Goal: Communication & Community: Answer question/provide support

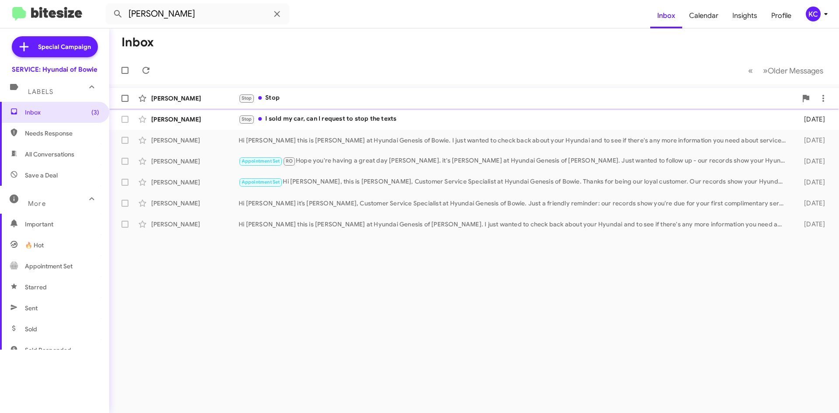
click at [326, 104] on div "[PERSON_NAME] Stop Stop a month ago" at bounding box center [474, 98] width 716 height 17
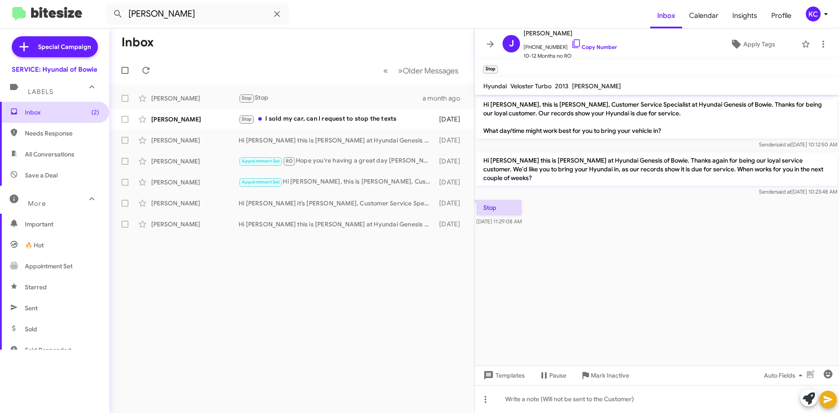
click at [46, 115] on span "Inbox (2)" at bounding box center [62, 112] width 74 height 9
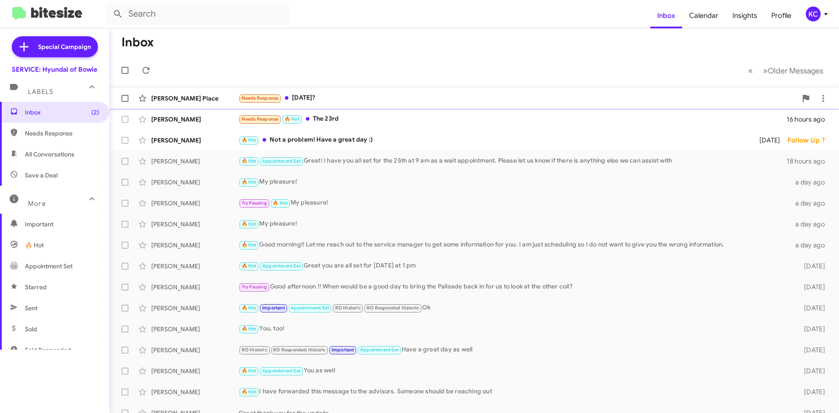
click at [362, 99] on div "Needs Response [DATE]?" at bounding box center [518, 98] width 558 height 10
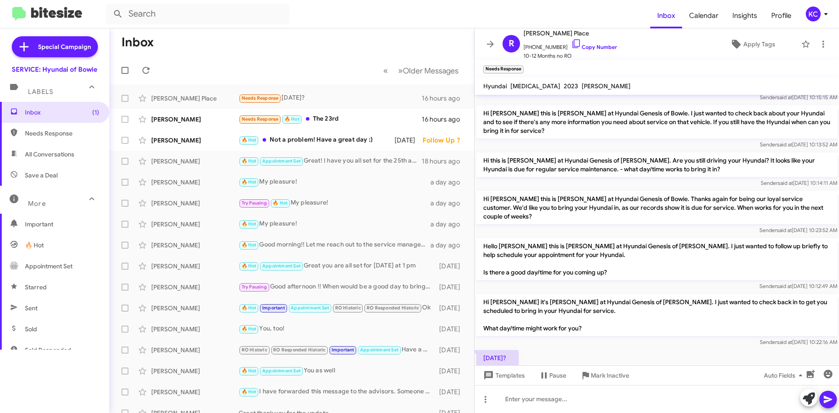
scroll to position [107, 0]
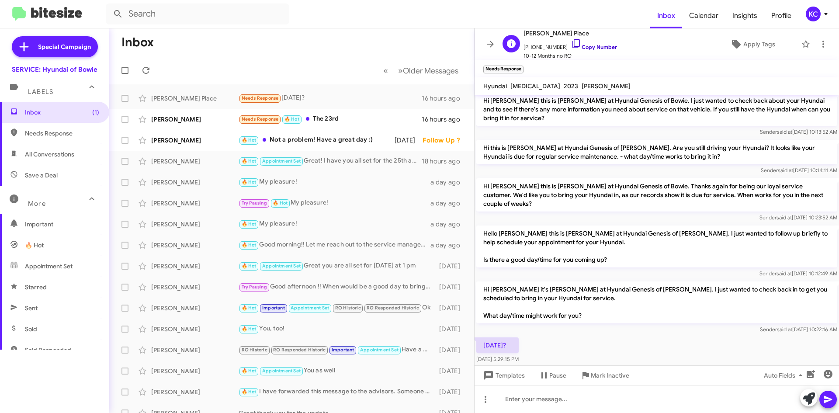
click at [571, 42] on icon at bounding box center [576, 43] width 10 height 10
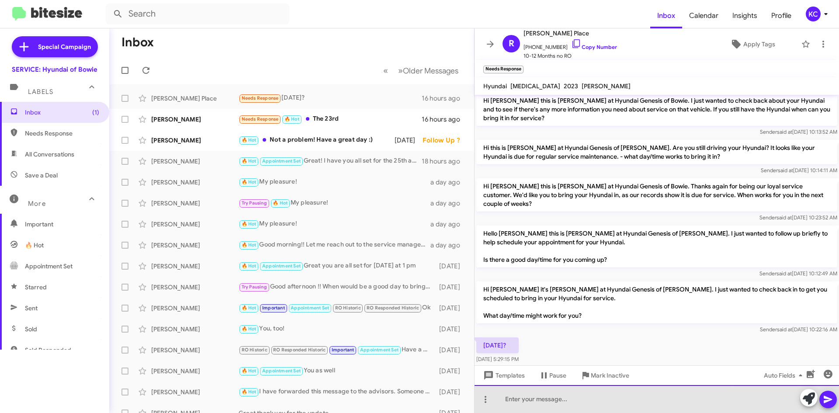
click at [564, 401] on div at bounding box center [657, 399] width 364 height 28
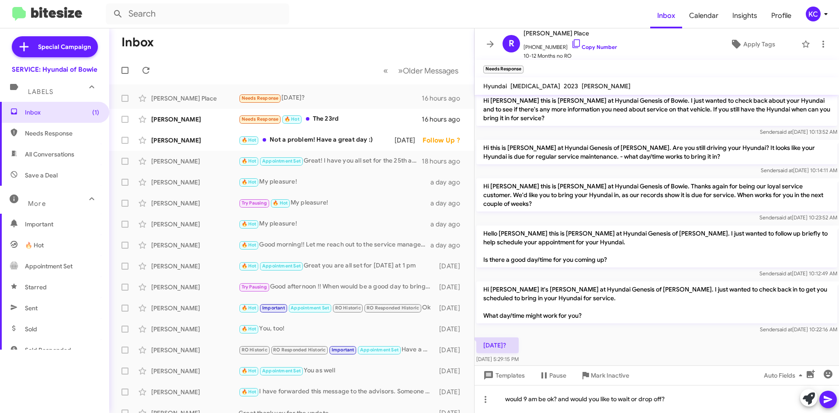
click at [833, 402] on icon at bounding box center [828, 399] width 10 height 10
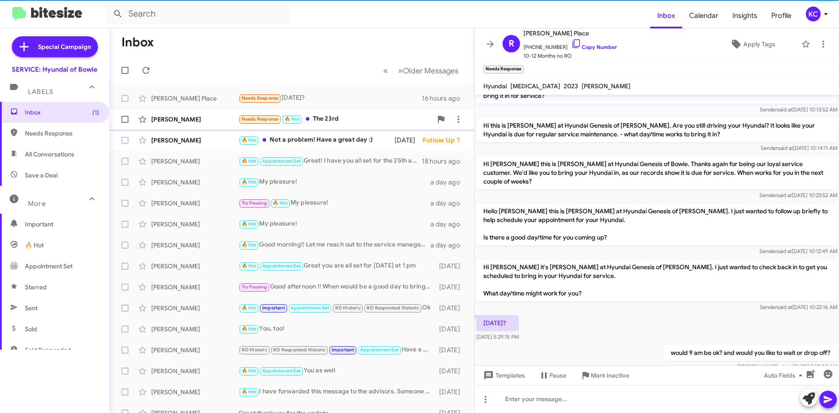
click at [316, 117] on div "Needs Response 🔥 Hot The 23rd" at bounding box center [336, 119] width 194 height 10
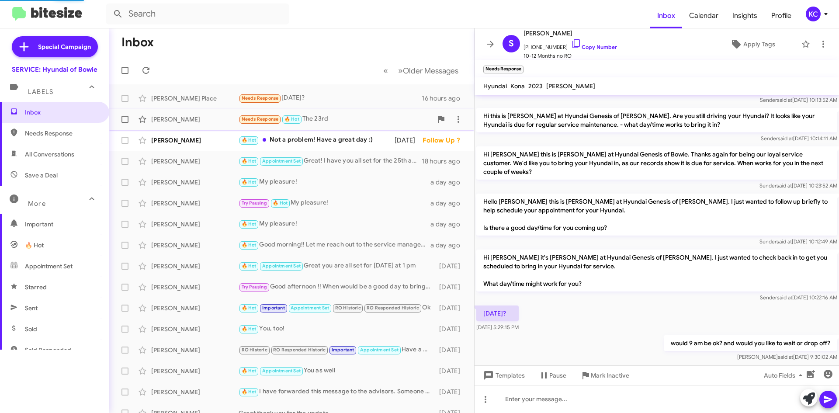
scroll to position [28, 0]
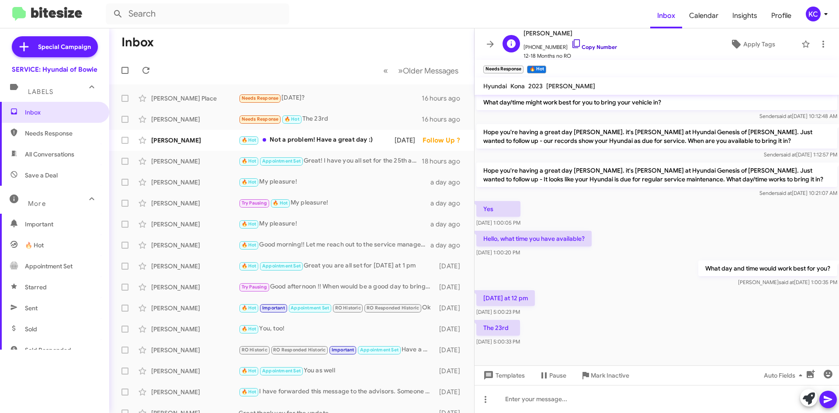
click at [571, 43] on icon at bounding box center [576, 43] width 10 height 10
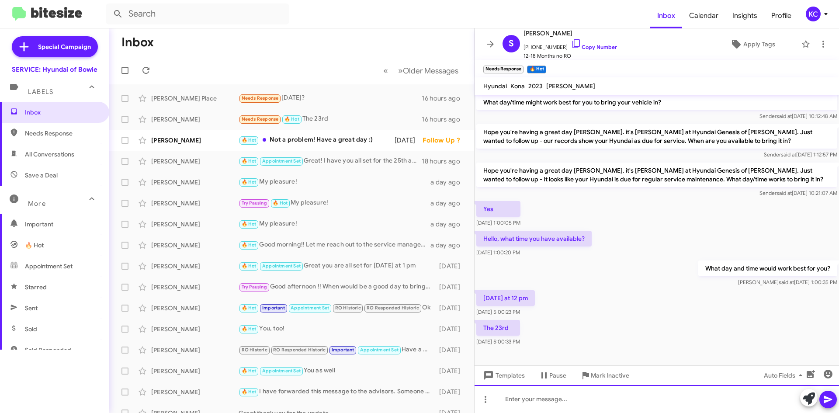
click at [542, 398] on div at bounding box center [657, 399] width 364 height 28
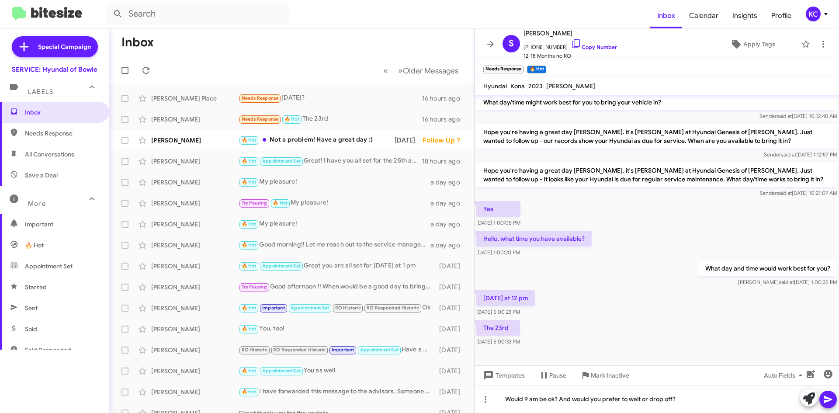
click at [825, 398] on icon at bounding box center [828, 399] width 8 height 7
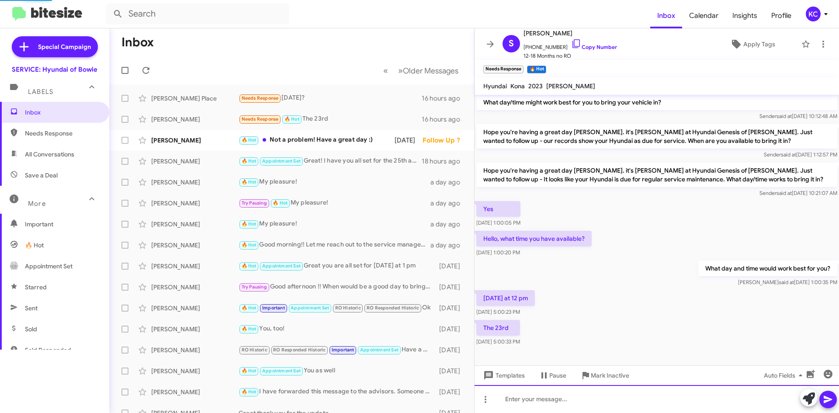
scroll to position [60, 0]
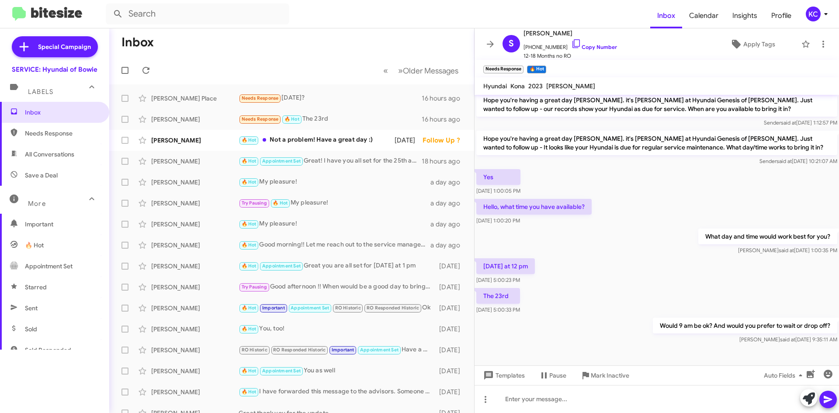
click at [35, 220] on span "Important" at bounding box center [62, 224] width 74 height 9
type input "in:important"
